Goal: Transaction & Acquisition: Purchase product/service

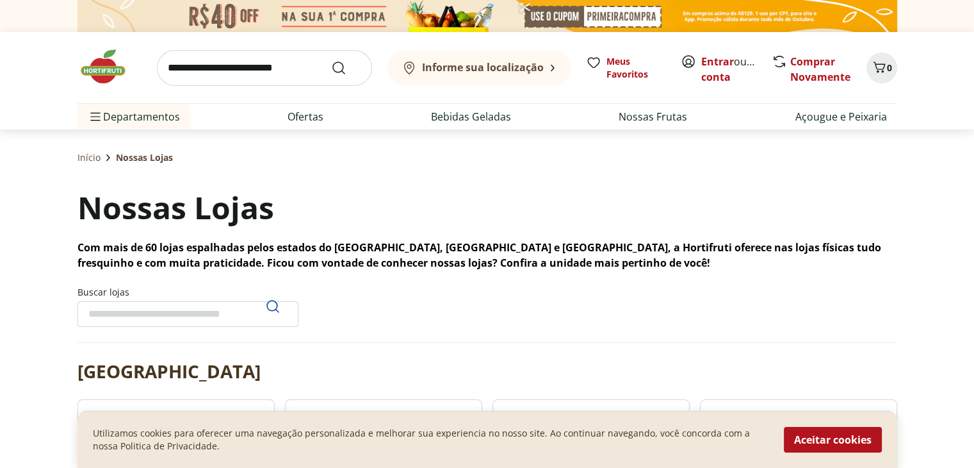
click at [89, 70] on img at bounding box center [110, 66] width 64 height 38
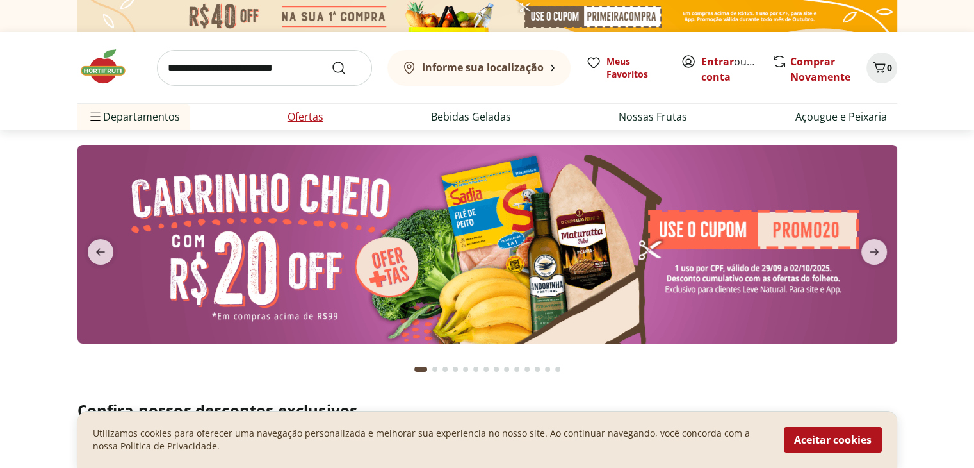
click at [295, 117] on link "Ofertas" at bounding box center [306, 116] width 36 height 15
